Goal: Information Seeking & Learning: Find contact information

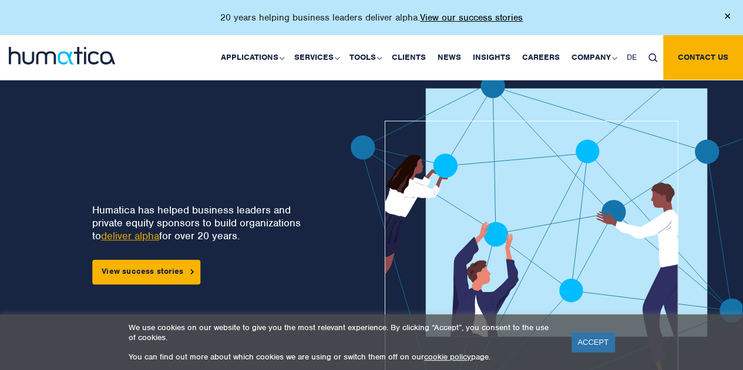
click at [0, 262] on div "Humatica has helped business leaders and private equity sponsors to build organ…" at bounding box center [371, 273] width 743 height 457
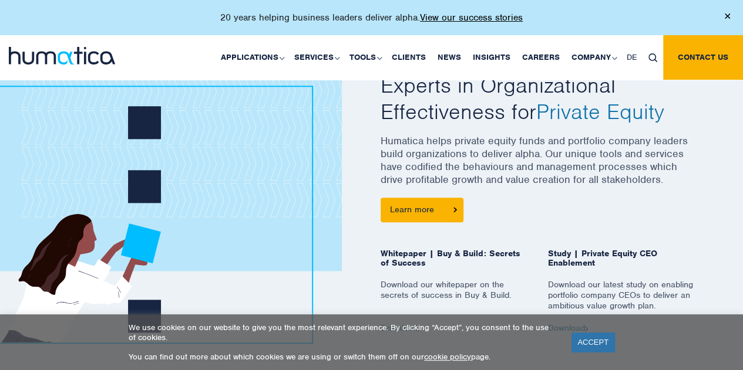
scroll to position [473, 0]
click at [390, 146] on p "Humatica helps private equity funds and portfolio company leaders build organiz…" at bounding box center [538, 166] width 317 height 63
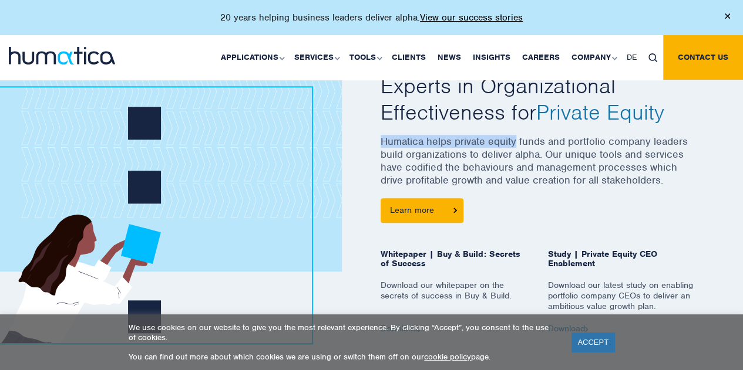
drag, startPoint x: 390, startPoint y: 146, endPoint x: 491, endPoint y: 146, distance: 101.6
click at [491, 146] on p "Humatica helps private equity funds and portfolio company leaders build organiz…" at bounding box center [538, 166] width 317 height 63
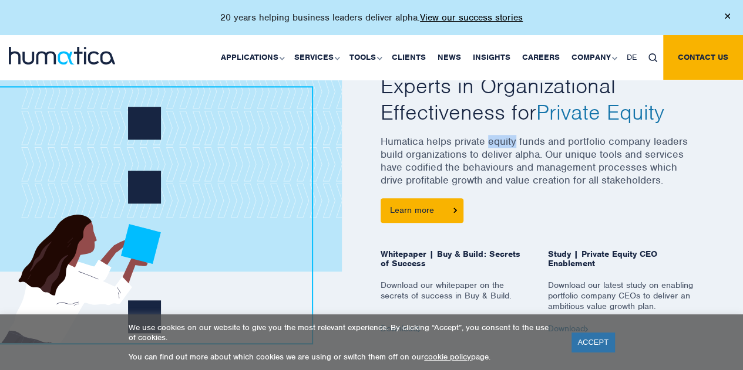
click at [491, 146] on p "Humatica helps private equity funds and portfolio company leaders build organiz…" at bounding box center [538, 166] width 317 height 63
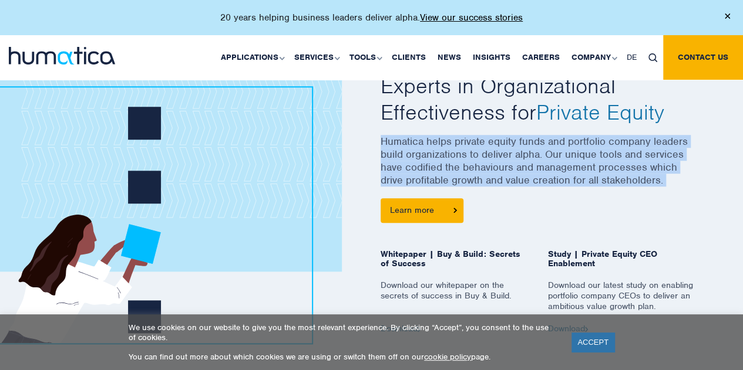
click at [491, 146] on p "Humatica helps private equity funds and portfolio company leaders build organiz…" at bounding box center [538, 166] width 317 height 63
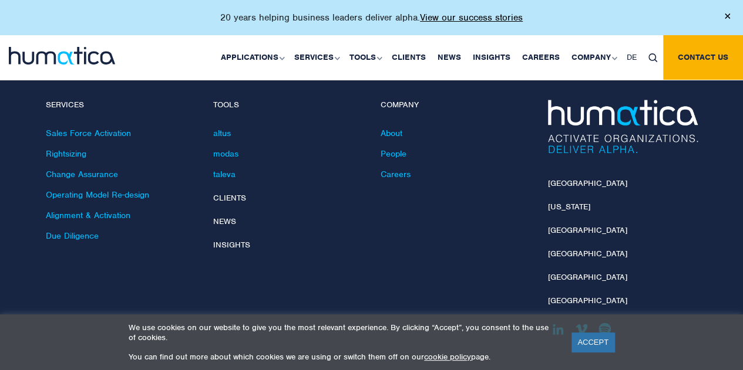
scroll to position [3457, 0]
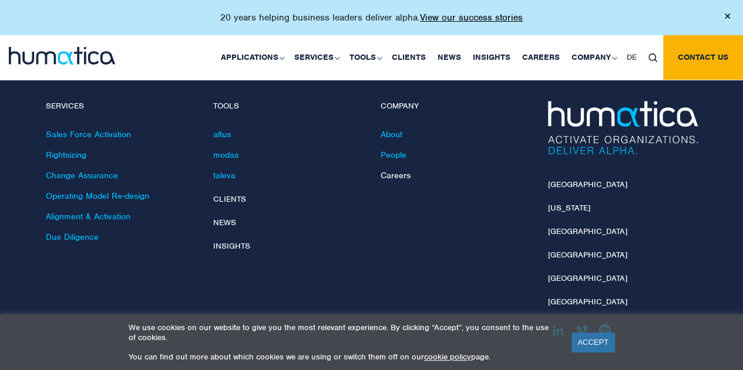
click at [390, 170] on link "Careers" at bounding box center [395, 175] width 30 height 11
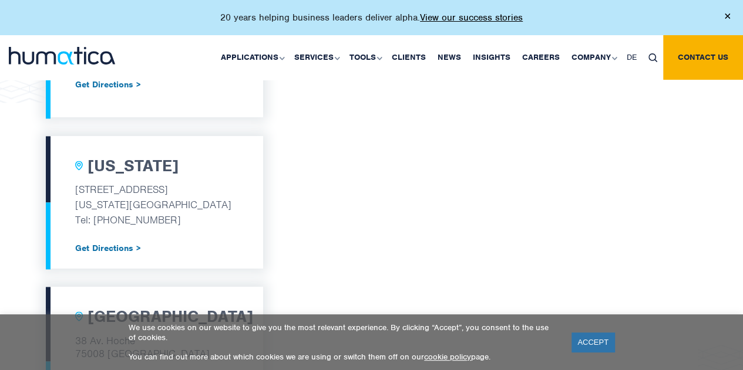
scroll to position [694, 0]
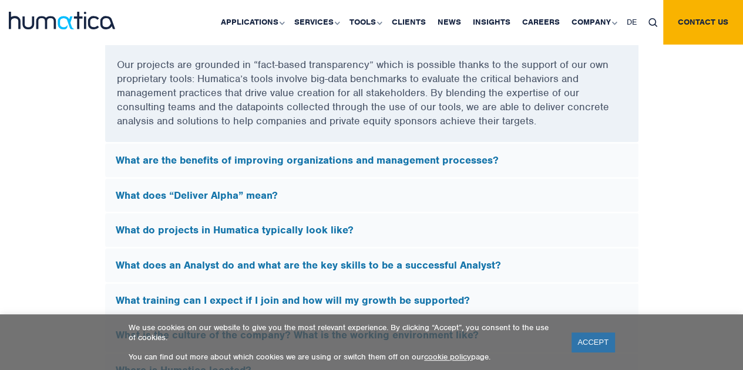
scroll to position [2991, 0]
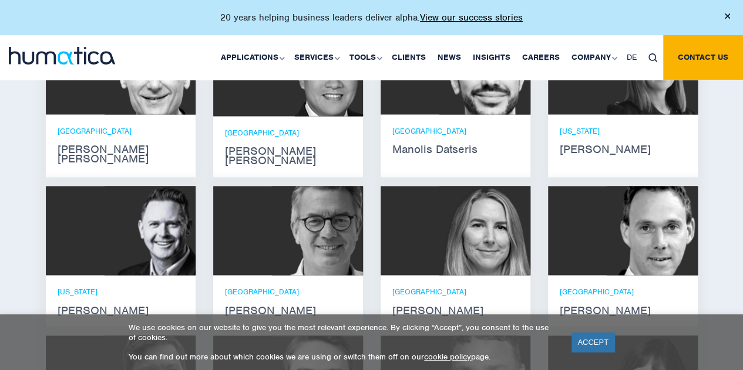
scroll to position [806, 0]
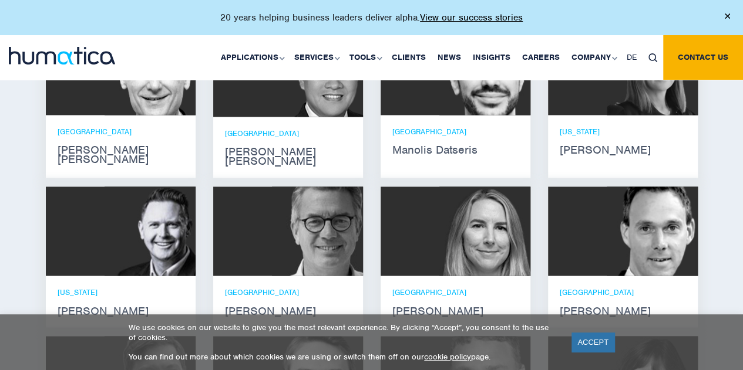
click at [580, 127] on p "[US_STATE]" at bounding box center [622, 132] width 126 height 10
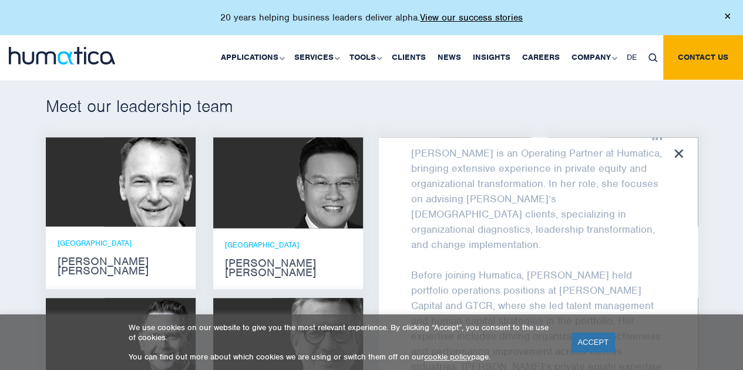
scroll to position [0, 0]
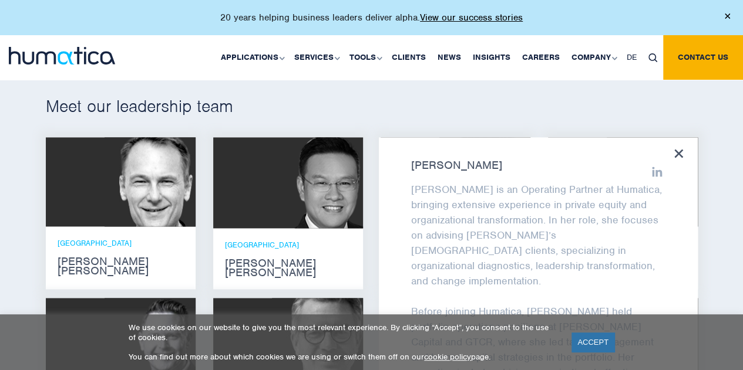
click at [421, 161] on strong "[PERSON_NAME]" at bounding box center [538, 165] width 254 height 9
click at [0, 340] on div "We use cookies on our website to give you the most relevant experience. By clic…" at bounding box center [371, 343] width 743 height 56
click at [33, 262] on div "Meet our leadership team [PERSON_NAME] [PERSON_NAME] He holds degrees in Electr…" at bounding box center [371, 347] width 743 height 608
click at [672, 158] on div "[PERSON_NAME] [PERSON_NAME] is an Operating Partner at Humatica, bringing exten…" at bounding box center [538, 292] width 319 height 310
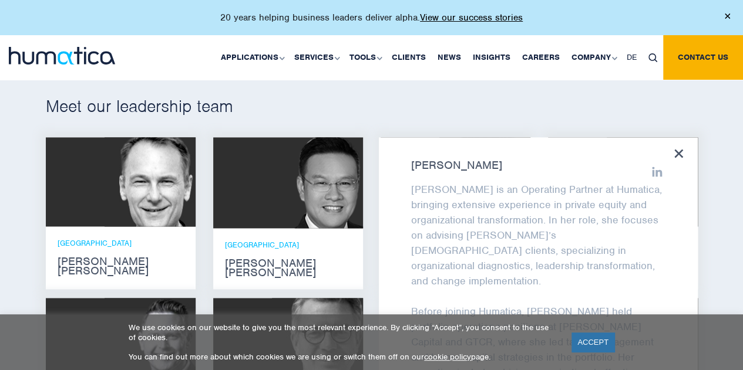
click at [682, 152] on icon at bounding box center [678, 153] width 9 height 9
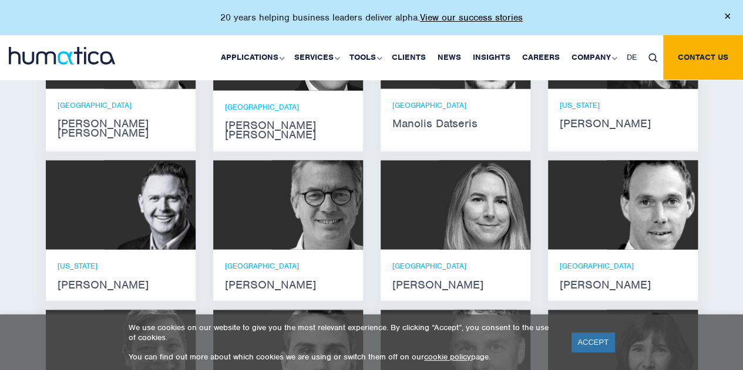
scroll to position [862, 0]
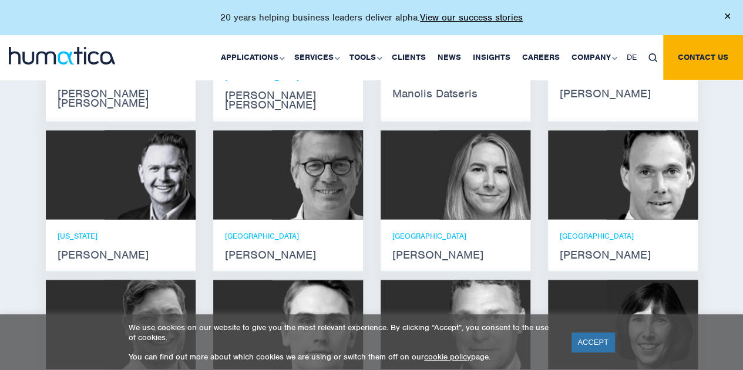
click at [70, 204] on div at bounding box center [121, 174] width 150 height 89
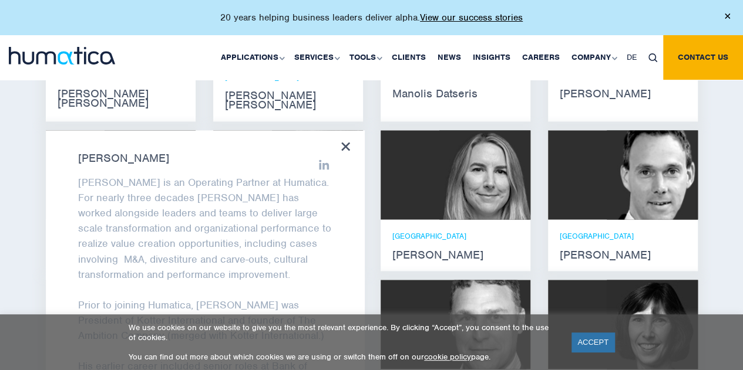
click at [267, 175] on p "[PERSON_NAME] is an Operating Partner at Humatica. For nearly three decades [PE…" at bounding box center [205, 228] width 254 height 107
copy p "Humatica"
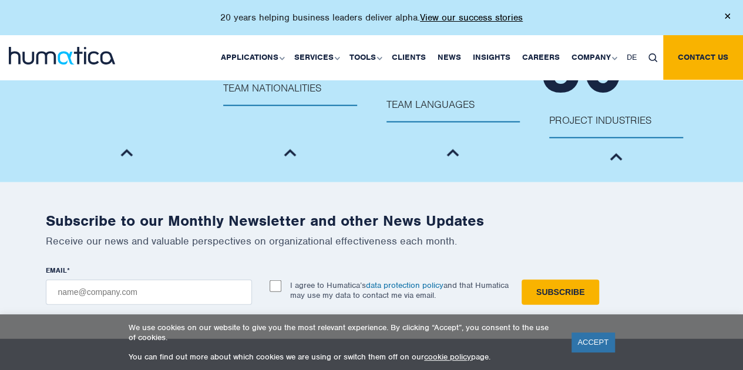
scroll to position [1415, 0]
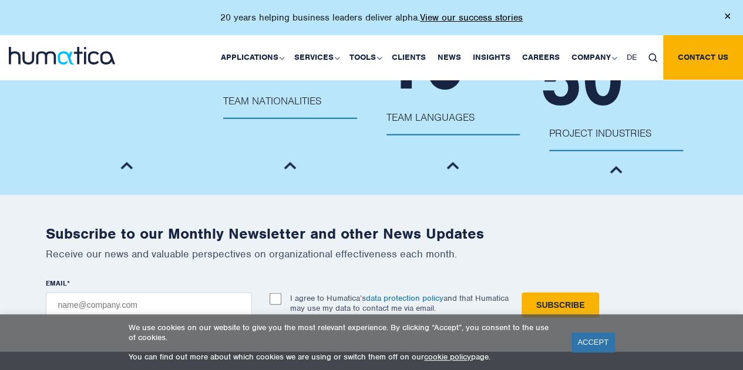
click at [418, 369] on div "We use cookies on our website to give you the most relevant experience. By clic…" at bounding box center [371, 343] width 743 height 56
